Goal: Transaction & Acquisition: Purchase product/service

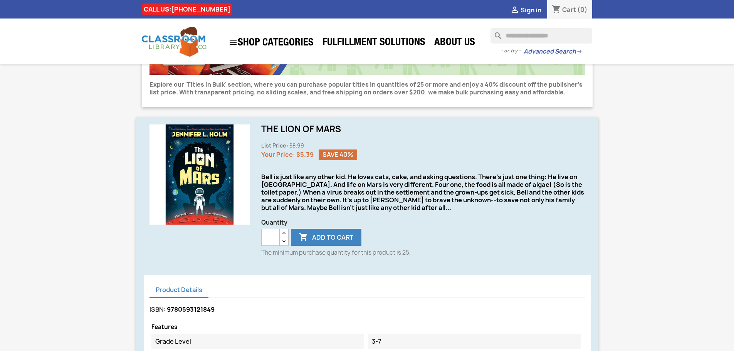
scroll to position [193, 0]
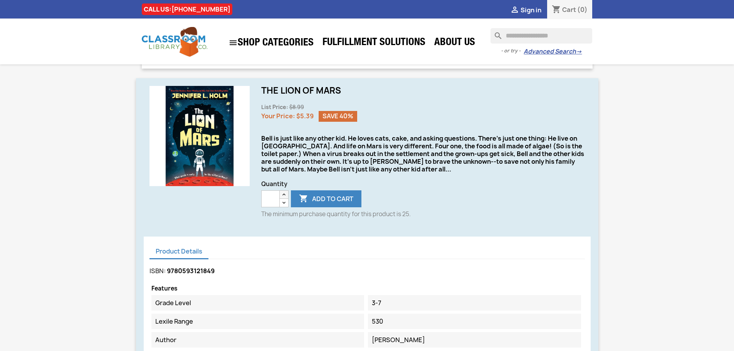
click at [280, 194] on button "button" at bounding box center [283, 194] width 9 height 9
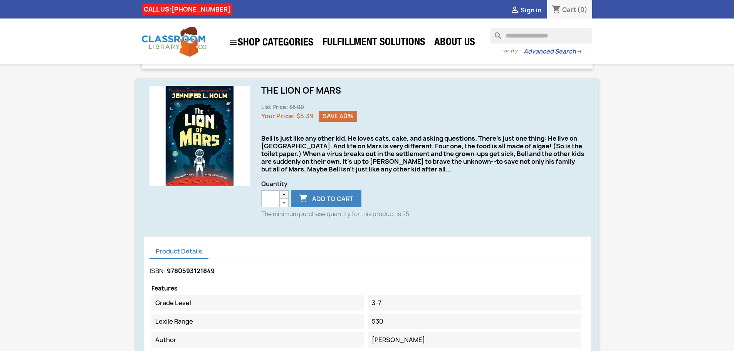
click at [280, 194] on button "button" at bounding box center [283, 194] width 9 height 9
click at [268, 200] on input "**" at bounding box center [270, 198] width 18 height 17
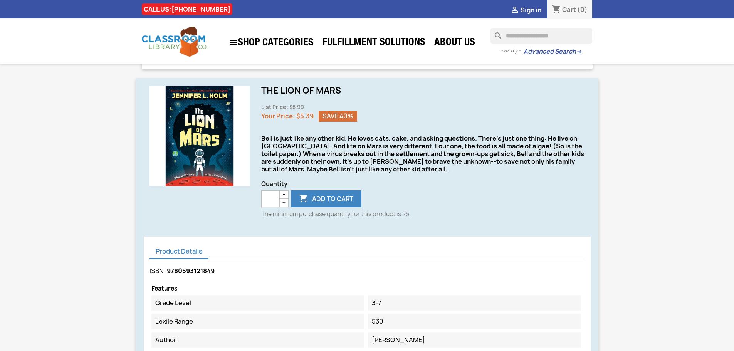
drag, startPoint x: 273, startPoint y: 198, endPoint x: 258, endPoint y: 198, distance: 14.3
click at [259, 198] on div "The Lion of Mars List Price: $8.99 Your Price: $5.39 Save 40% Bell is just like…" at bounding box center [422, 155] width 335 height 138
click at [314, 201] on button " Add to cart" at bounding box center [326, 198] width 70 height 17
type input "*"
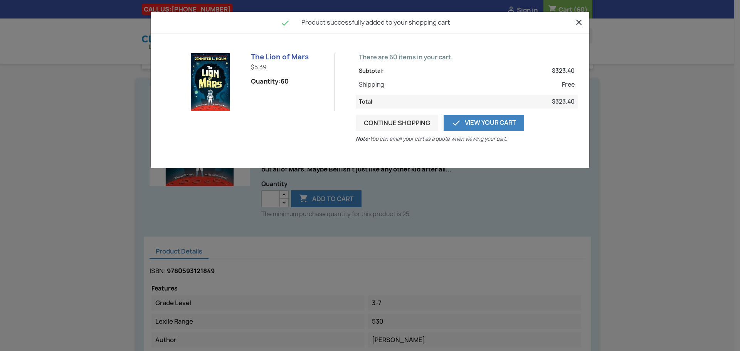
click at [2, 134] on div "close  Product successfully added to your shopping cart The Lion of Mars $5.39…" at bounding box center [370, 175] width 740 height 351
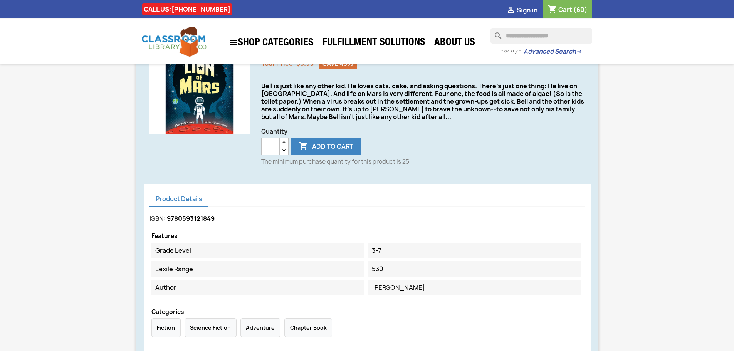
scroll to position [14, 0]
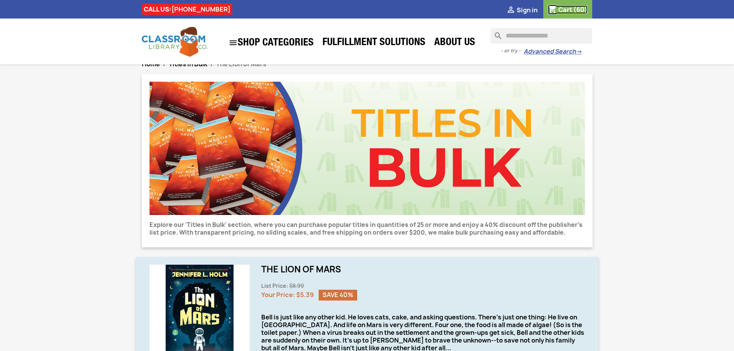
click at [575, 13] on span "(60)" at bounding box center [580, 9] width 14 height 8
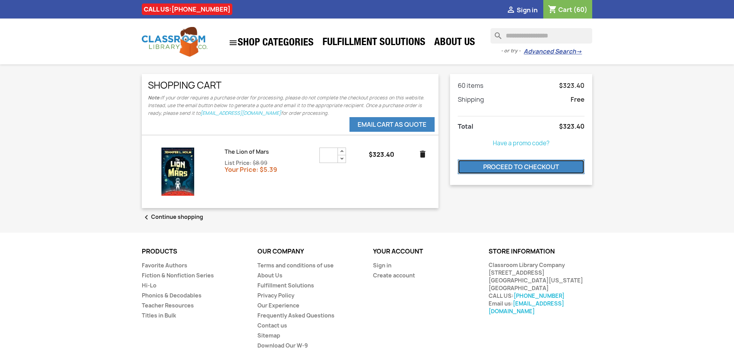
click at [517, 166] on link "Proceed to checkout" at bounding box center [521, 166] width 127 height 15
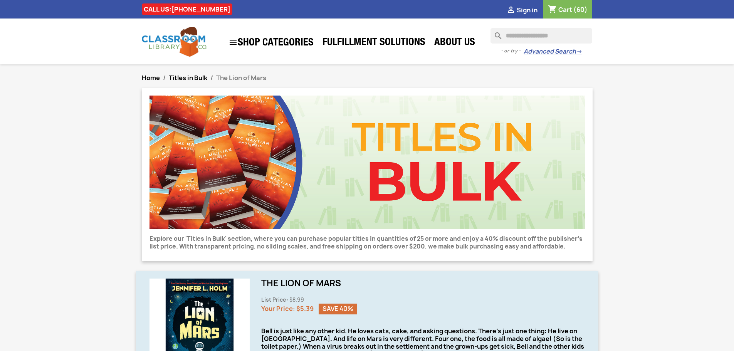
scroll to position [14, 0]
